Goal: Find specific page/section: Find specific page/section

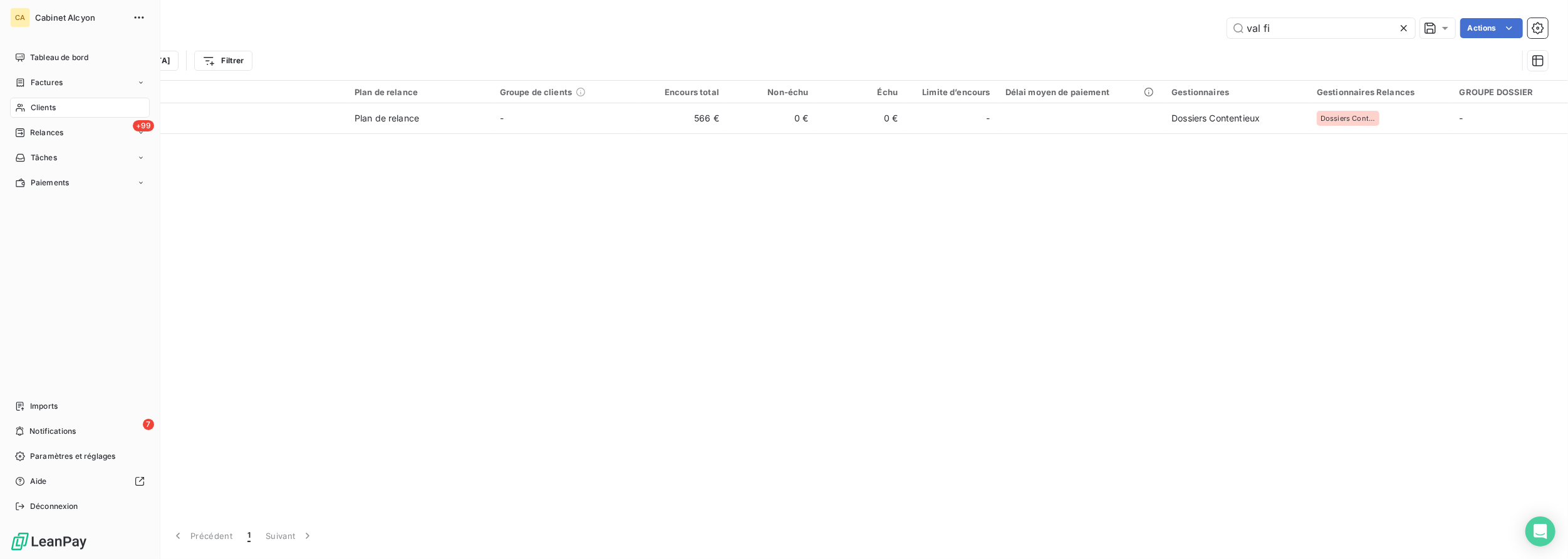
click at [47, 108] on span "Clients" at bounding box center [43, 108] width 25 height 11
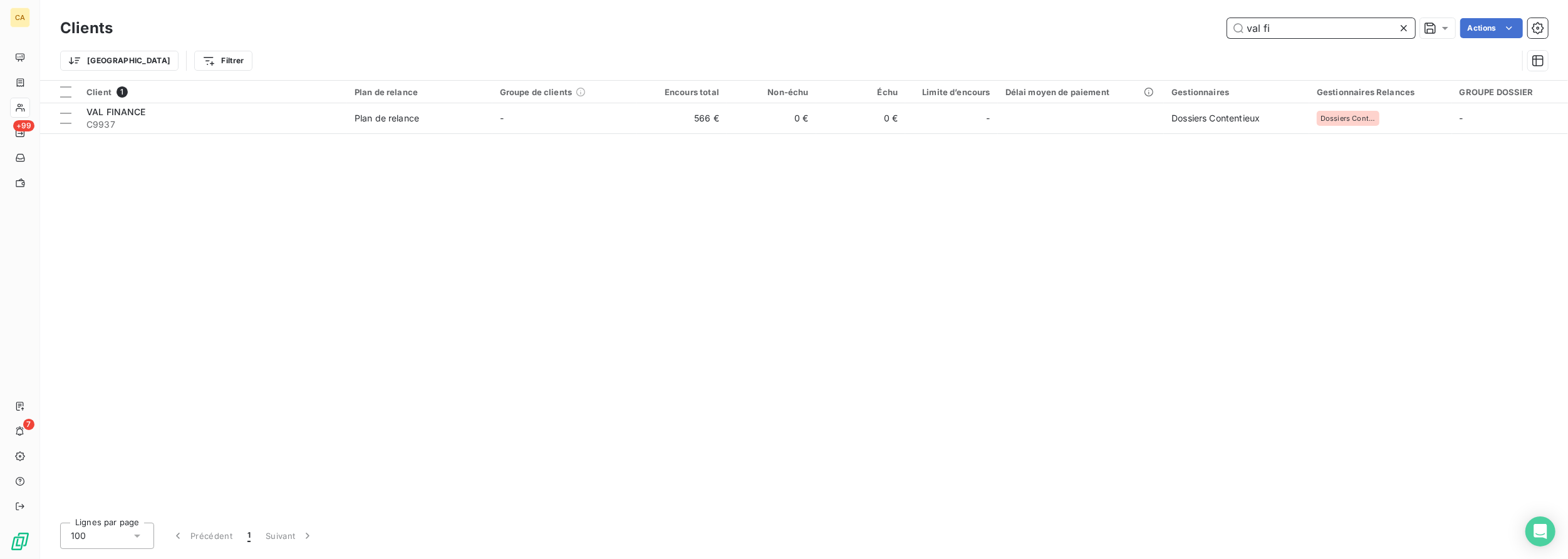
drag, startPoint x: 1293, startPoint y: 27, endPoint x: 1197, endPoint y: 29, distance: 96.0
click at [1197, 29] on div "val fi Actions" at bounding box center [837, 28] width 1420 height 20
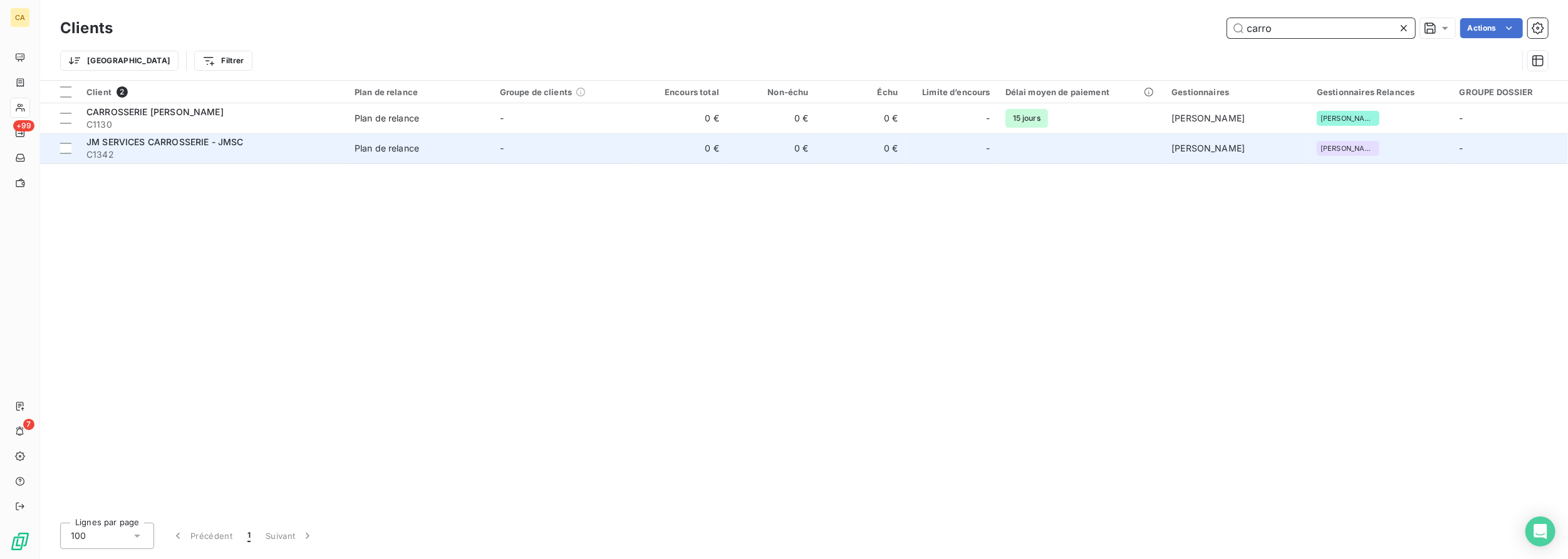
type input "carro"
click at [165, 138] on span "JM SERVICES CARROSSERIE - JMSC" at bounding box center [165, 142] width 157 height 11
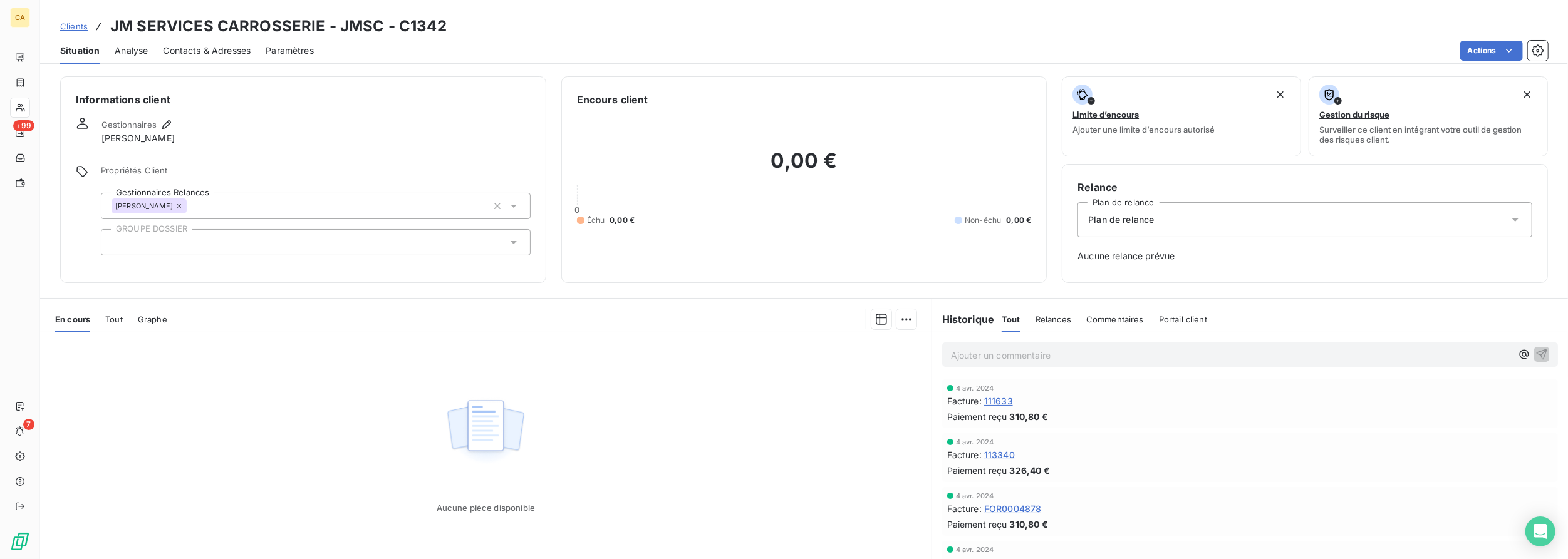
click at [114, 322] on span "Tout" at bounding box center [114, 319] width 17 height 10
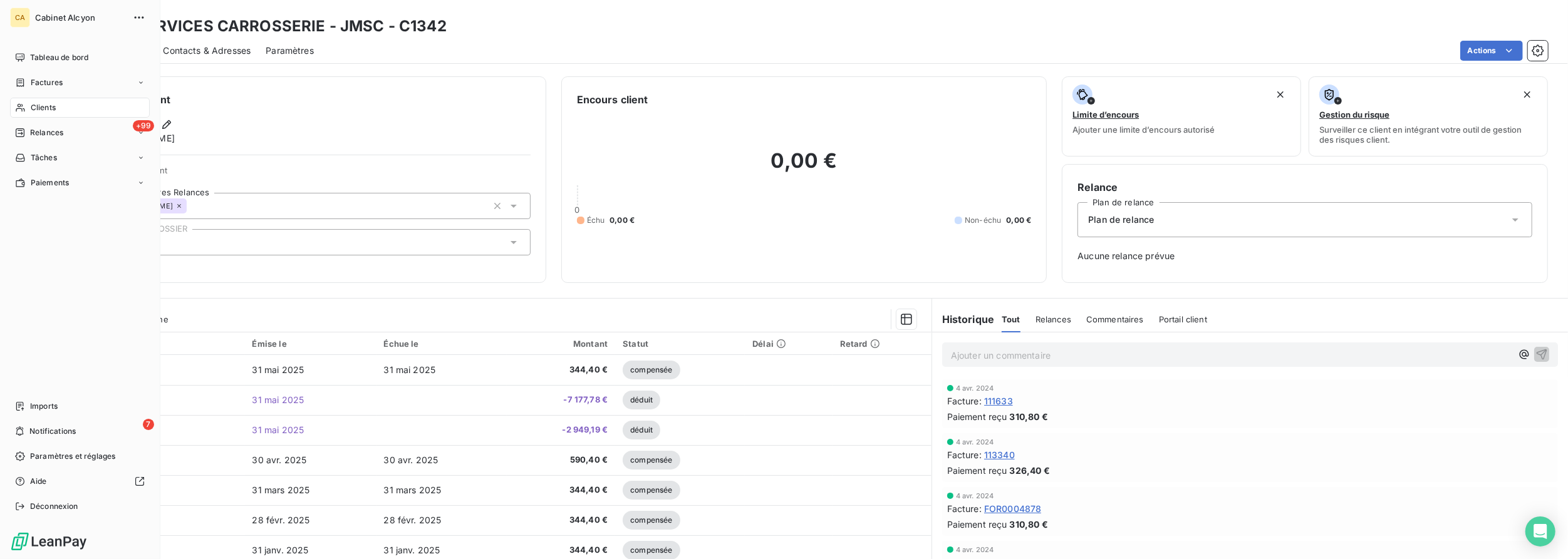
click at [28, 104] on div "Clients" at bounding box center [80, 108] width 140 height 20
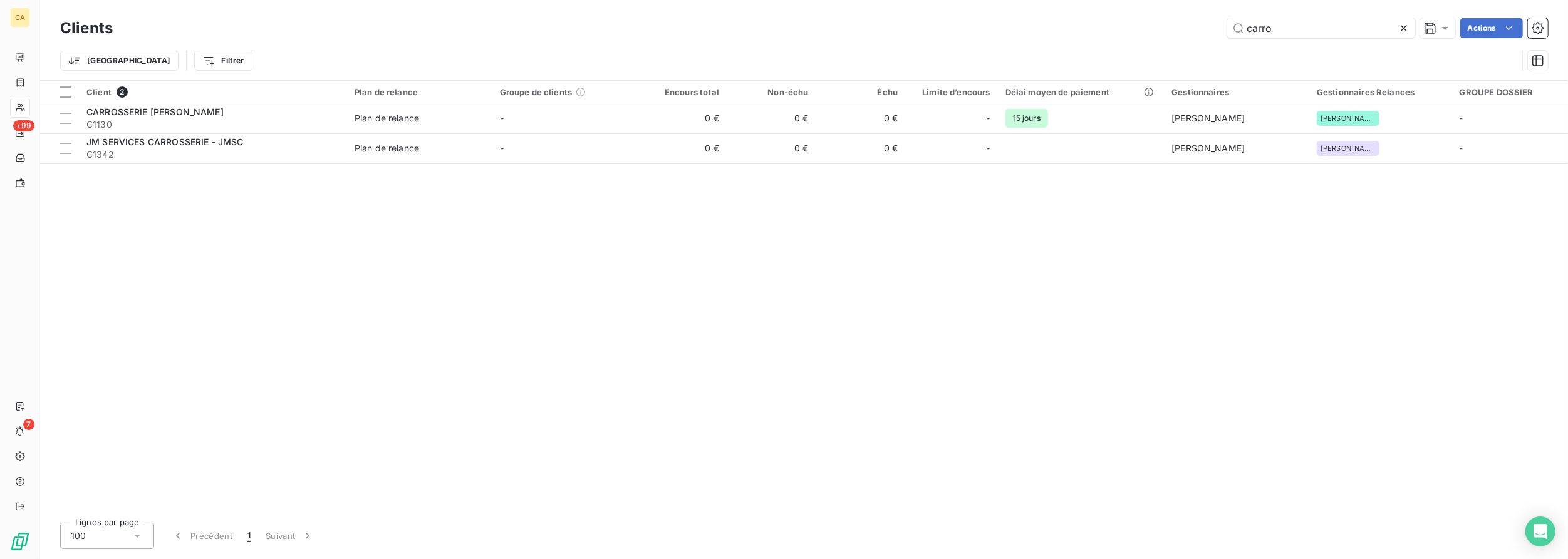
drag, startPoint x: 1321, startPoint y: 22, endPoint x: 1210, endPoint y: 20, distance: 111.0
click at [1210, 20] on div "carro Actions" at bounding box center [837, 28] width 1420 height 20
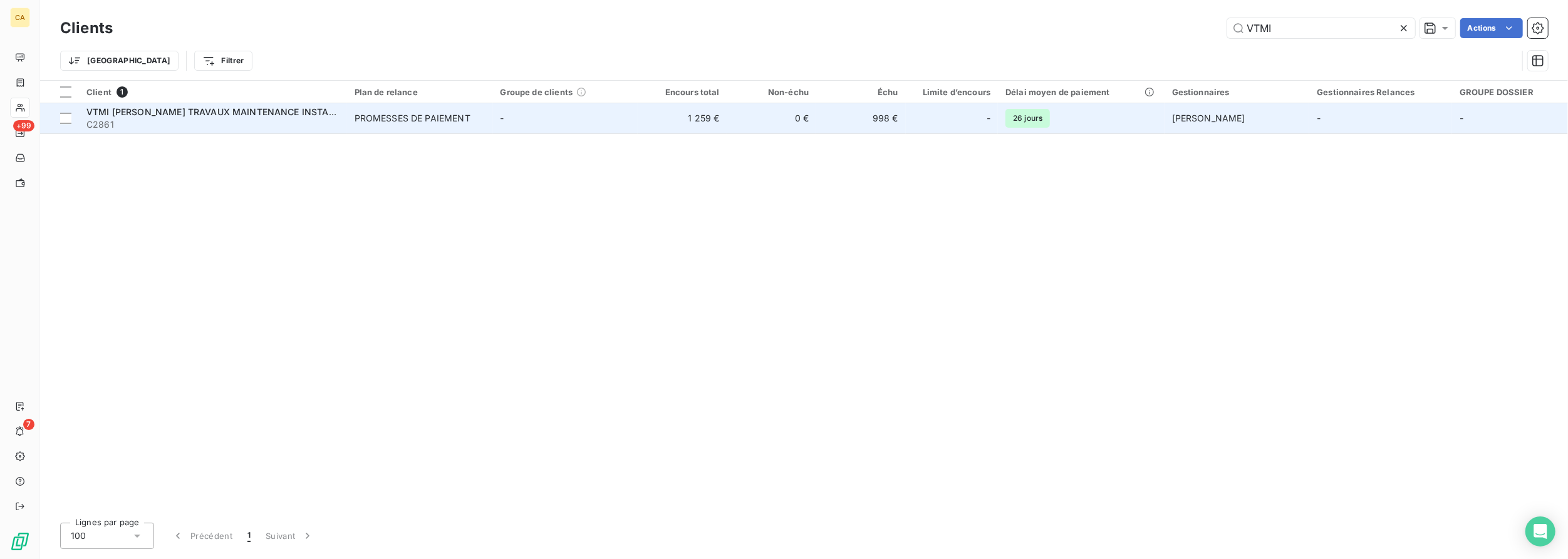
type input "VTMI"
click at [236, 111] on span "VTMI [PERSON_NAME] TRAVAUX MAINTENANCE INSTALLATION" at bounding box center [226, 112] width 280 height 11
